Goal: Task Accomplishment & Management: Manage account settings

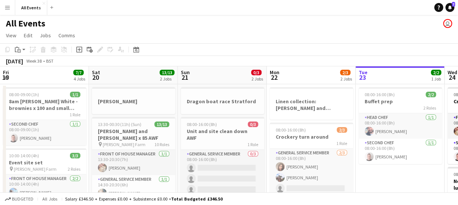
scroll to position [0, 256]
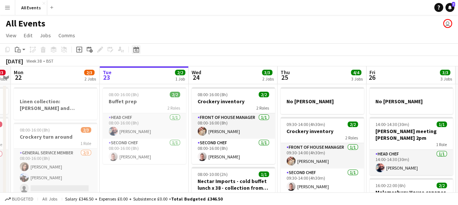
click at [136, 52] on icon "Date picker" at bounding box center [136, 50] width 6 height 6
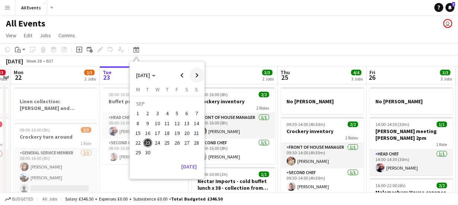
click at [196, 75] on span "Next month" at bounding box center [196, 75] width 15 height 15
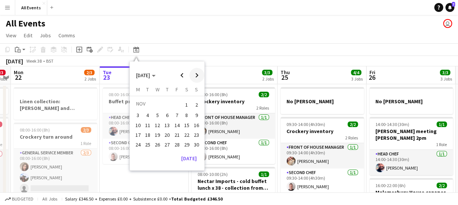
click at [196, 75] on span "Next month" at bounding box center [196, 75] width 15 height 15
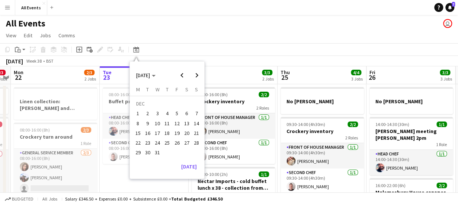
click at [188, 133] on span "20" at bounding box center [186, 132] width 9 height 9
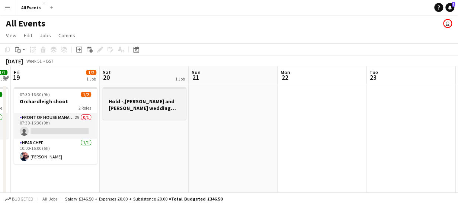
click at [146, 99] on h3 "Hold -,Rachael and Andrew wedding anniversary" at bounding box center [144, 104] width 83 height 13
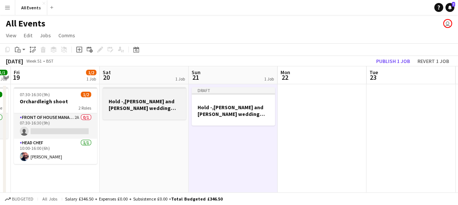
click at [154, 103] on h3 "Hold -,Rachael and Andrew wedding anniversary" at bounding box center [144, 104] width 83 height 13
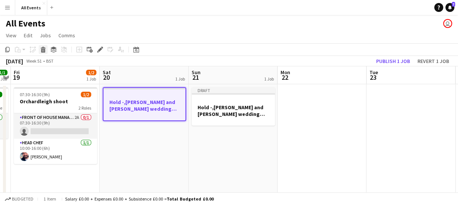
click at [43, 48] on icon at bounding box center [43, 48] width 5 height 2
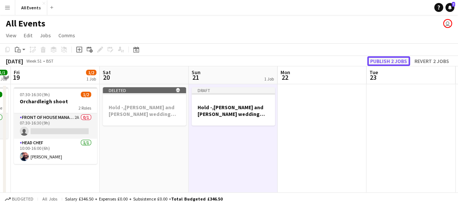
click at [381, 59] on button "Publish 2 jobs" at bounding box center [388, 61] width 43 height 10
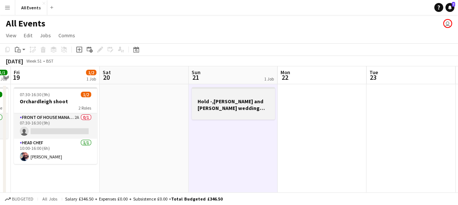
click at [232, 100] on h3 "Hold -,Rachael and Andrew wedding anniversary" at bounding box center [233, 104] width 83 height 13
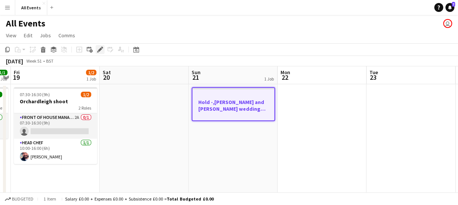
click at [102, 49] on icon "Edit" at bounding box center [100, 50] width 6 height 6
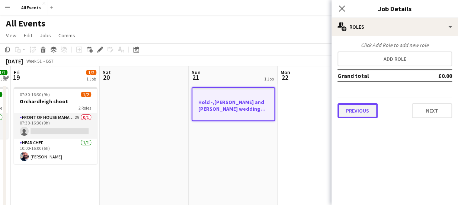
click at [345, 113] on button "Previous" at bounding box center [357, 110] width 40 height 15
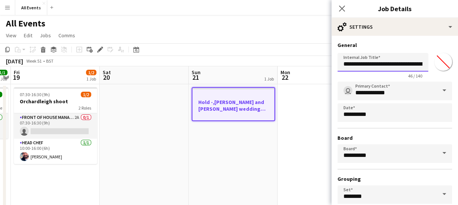
click at [361, 65] on input "**********" at bounding box center [382, 62] width 91 height 19
click at [373, 65] on input "**********" at bounding box center [382, 62] width 91 height 19
click at [406, 64] on input "**********" at bounding box center [382, 62] width 91 height 19
click at [401, 65] on input "**********" at bounding box center [379, 62] width 85 height 19
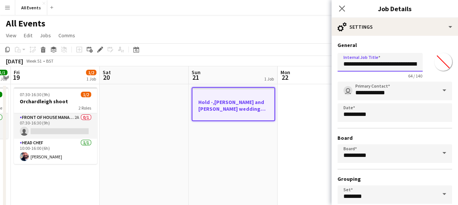
click at [402, 66] on input "**********" at bounding box center [379, 62] width 85 height 19
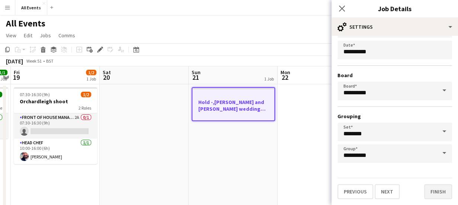
type input "**********"
click at [432, 195] on button "Finish" at bounding box center [438, 191] width 28 height 15
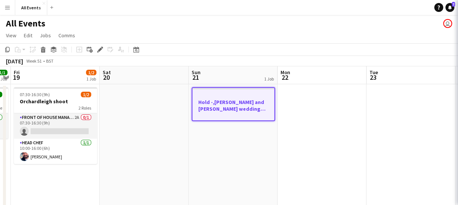
scroll to position [0, 0]
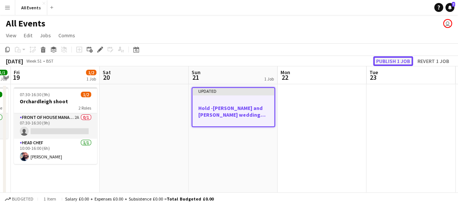
click at [399, 62] on button "Publish 1 job" at bounding box center [393, 61] width 40 height 10
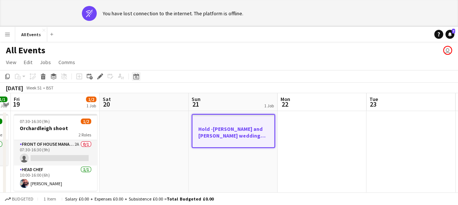
click at [135, 76] on icon at bounding box center [136, 76] width 6 height 6
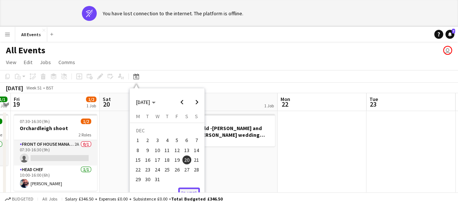
click at [188, 191] on button "[DATE]" at bounding box center [189, 193] width 22 height 12
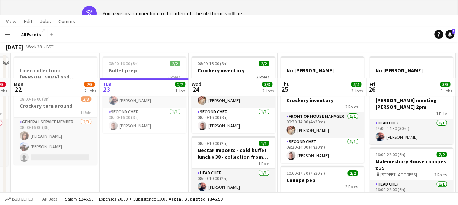
scroll to position [56, 0]
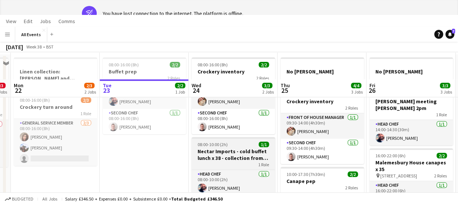
click at [240, 154] on h3 "Nectar Imports - cold buffet lunch x 38 - collection from unit 10am" at bounding box center [233, 154] width 83 height 13
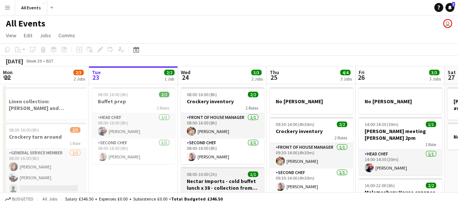
click at [236, 179] on h3 "Nectar Imports - cold buffet lunch x 38 - collection from unit 10am" at bounding box center [222, 183] width 83 height 13
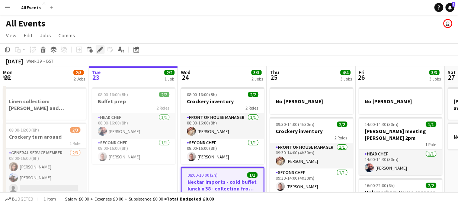
click at [100, 48] on icon at bounding box center [100, 50] width 4 height 4
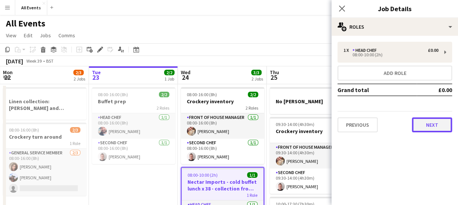
click at [431, 127] on button "Next" at bounding box center [432, 124] width 40 height 15
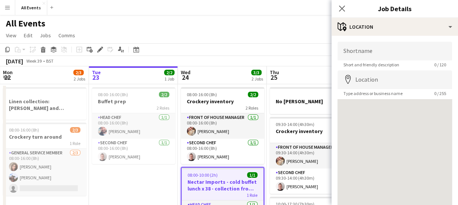
scroll to position [58, 0]
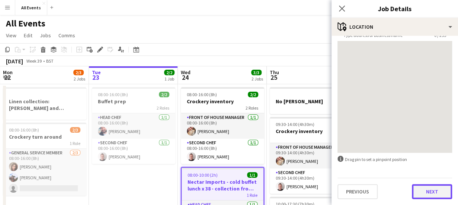
click at [429, 187] on button "Next" at bounding box center [432, 191] width 40 height 15
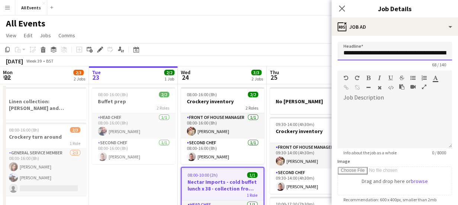
click at [417, 50] on input "**********" at bounding box center [394, 51] width 115 height 19
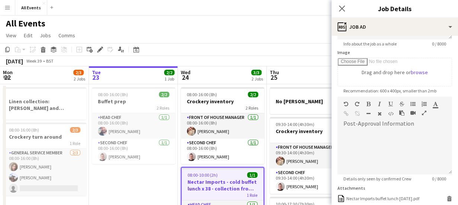
scroll to position [173, 0]
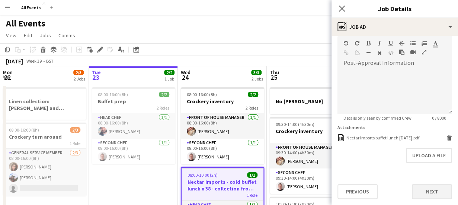
type input "**********"
click at [435, 192] on button "Next" at bounding box center [432, 191] width 40 height 15
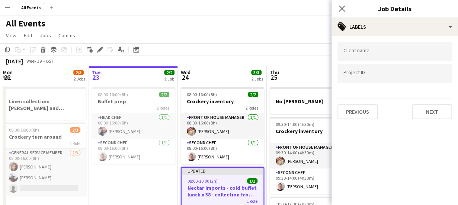
scroll to position [0, 0]
click at [339, 6] on icon at bounding box center [341, 8] width 7 height 7
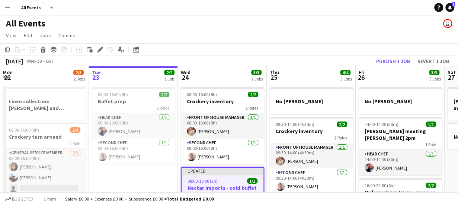
click at [317, 47] on app-toolbar "Copy Paste Paste Ctrl+V Paste with crew Ctrl+Shift+V Paste linked Job [GEOGRAPH…" at bounding box center [229, 49] width 458 height 13
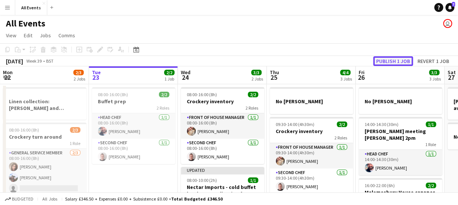
click at [386, 61] on button "Publish 1 job" at bounding box center [393, 61] width 40 height 10
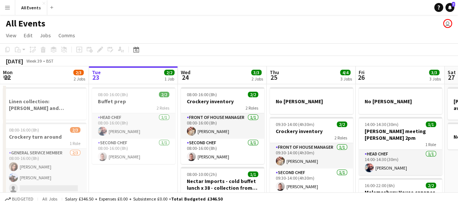
click at [220, 65] on div "[DATE] Week 39 • BST" at bounding box center [229, 61] width 458 height 10
click at [376, 73] on app-board-header-date "Fri 26 3/3 3 Jobs" at bounding box center [400, 75] width 89 height 18
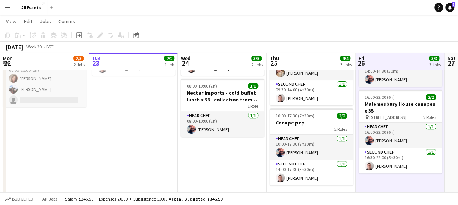
scroll to position [90, 0]
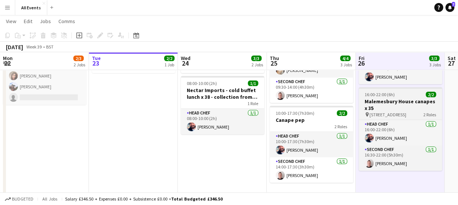
click at [391, 102] on h3 "Malemesbury House canapes x 35" at bounding box center [400, 104] width 83 height 13
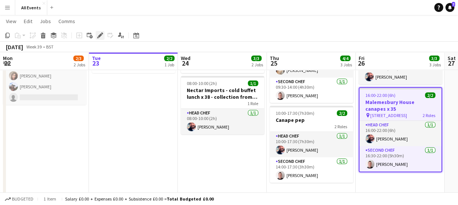
click at [101, 34] on icon at bounding box center [100, 35] width 4 height 4
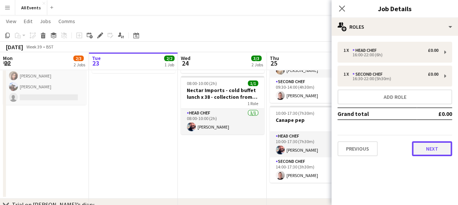
click at [430, 152] on button "Next" at bounding box center [432, 148] width 40 height 15
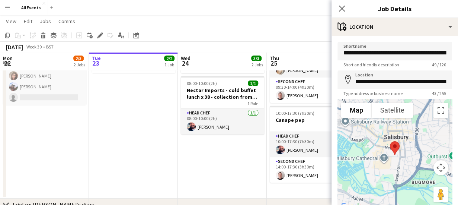
scroll to position [58, 0]
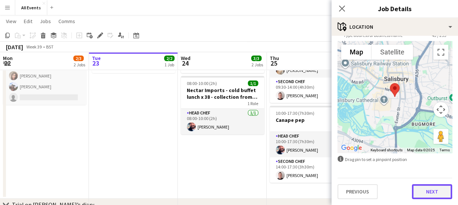
click at [429, 190] on button "Next" at bounding box center [432, 191] width 40 height 15
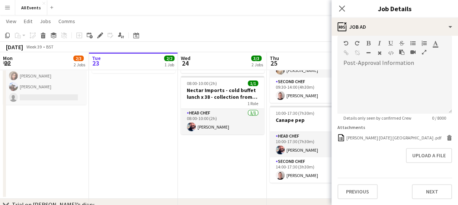
scroll to position [183, 0]
click at [447, 135] on icon at bounding box center [449, 136] width 5 height 2
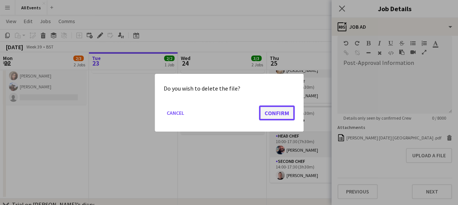
click at [288, 114] on button "Confirm" at bounding box center [277, 112] width 36 height 15
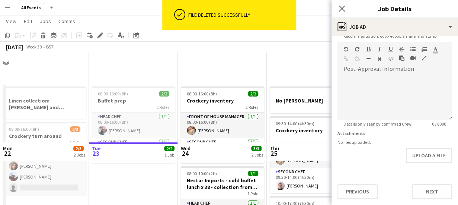
scroll to position [163, 0]
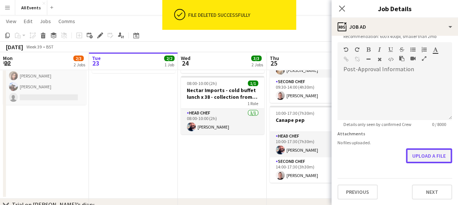
click at [415, 153] on button "Upload a file" at bounding box center [429, 155] width 46 height 15
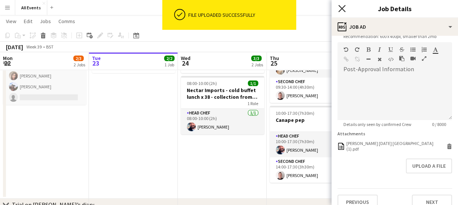
click at [341, 7] on icon at bounding box center [341, 8] width 7 height 7
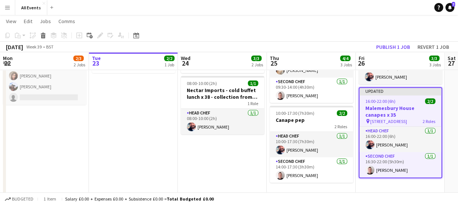
click at [336, 29] on app-page-menu "View Day view expanded Day view collapsed Month view Date picker Jump to [DATE]…" at bounding box center [229, 22] width 458 height 14
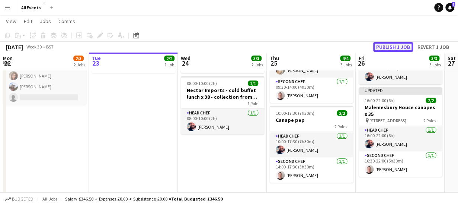
click at [384, 47] on button "Publish 1 job" at bounding box center [393, 47] width 40 height 10
